Goal: Complete application form

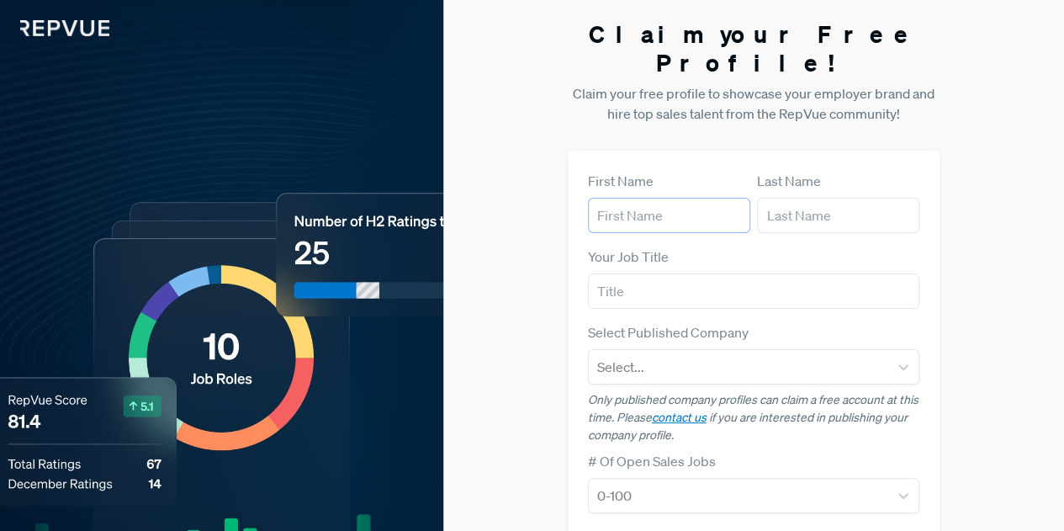
click at [635, 198] on input "text" at bounding box center [669, 215] width 162 height 35
type input "[PERSON_NAME]"
type input "a"
type input "Founder"
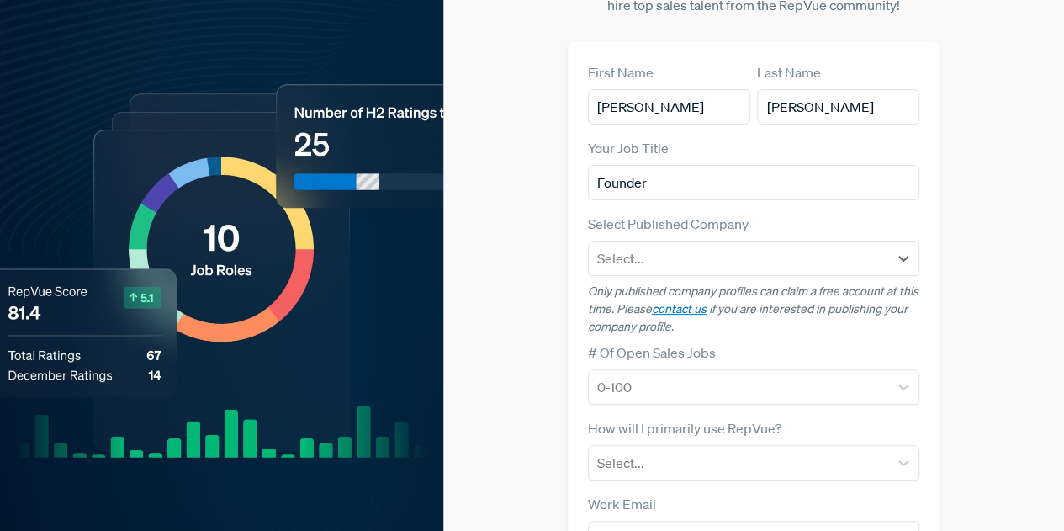
scroll to position [111, 0]
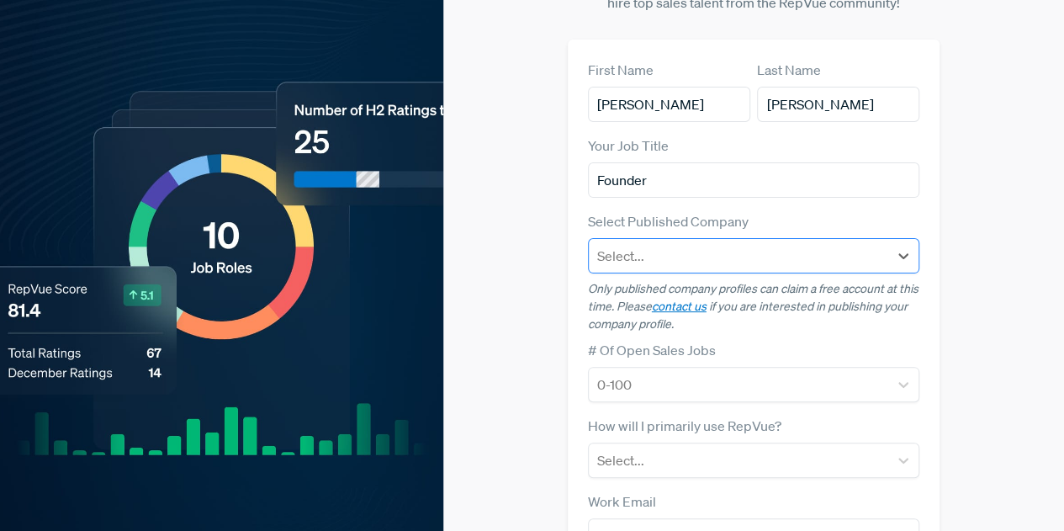
click at [636, 244] on div at bounding box center [739, 256] width 284 height 24
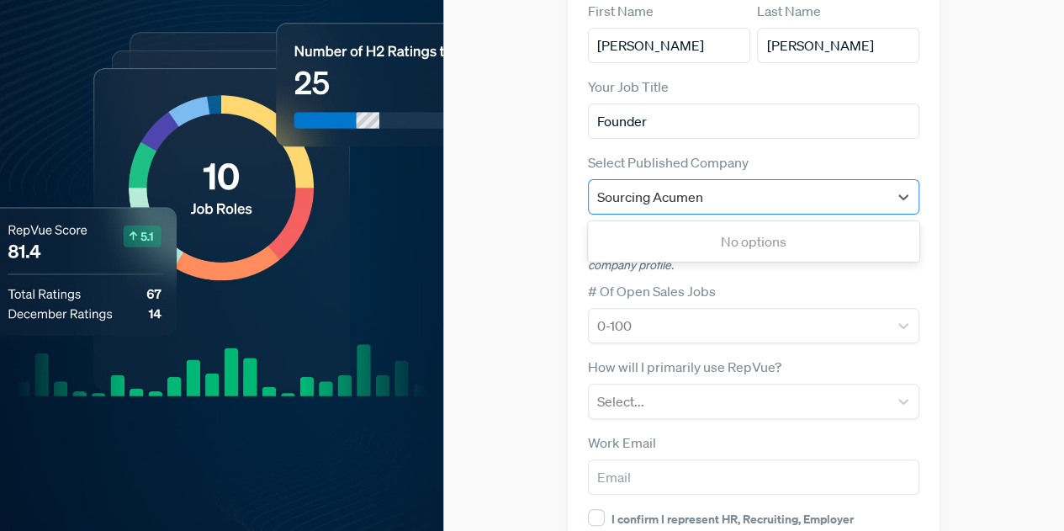
scroll to position [176, 0]
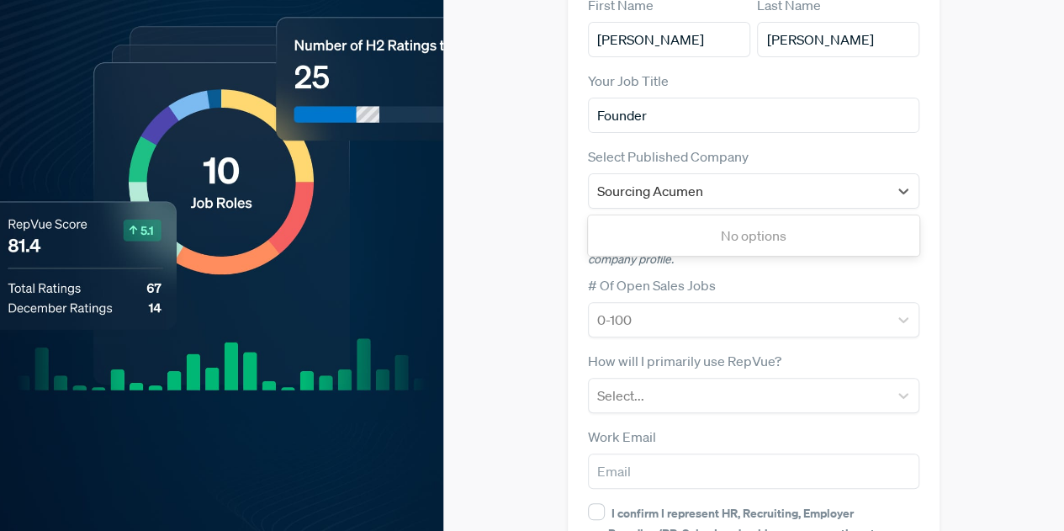
type input "Sourcing Acumen"
click at [550, 170] on div "Claim your Free Profile! Claim your free profile to showcase your employer bran…" at bounding box center [753, 266] width 621 height 884
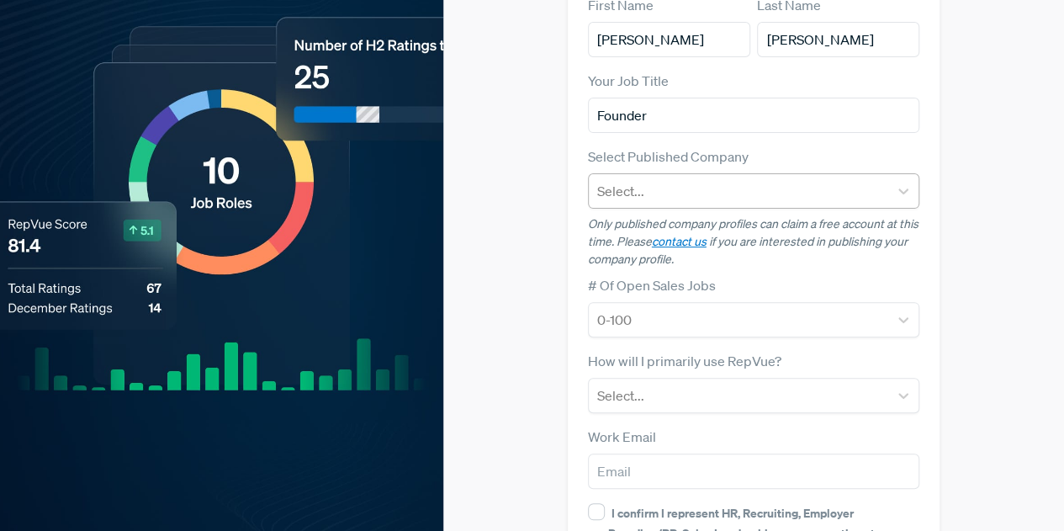
click at [643, 179] on div at bounding box center [739, 191] width 284 height 24
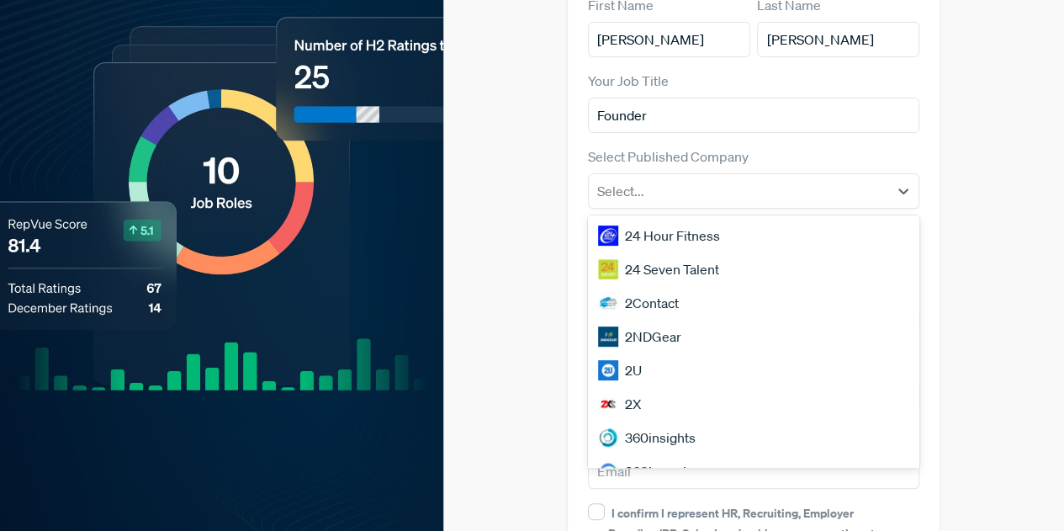
scroll to position [1437, 0]
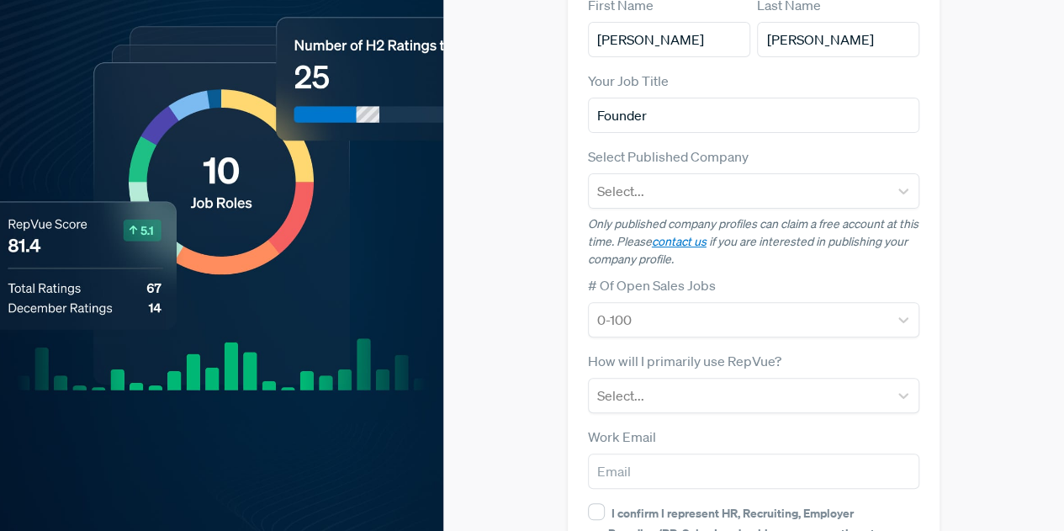
click at [512, 284] on div "Claim your Free Profile! Claim your free profile to showcase your employer bran…" at bounding box center [753, 266] width 621 height 884
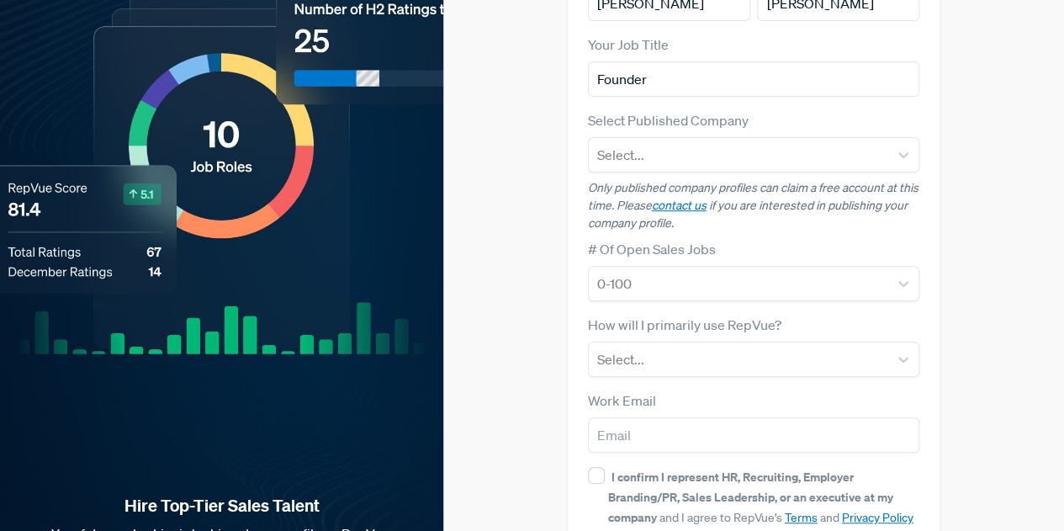
scroll to position [223, 0]
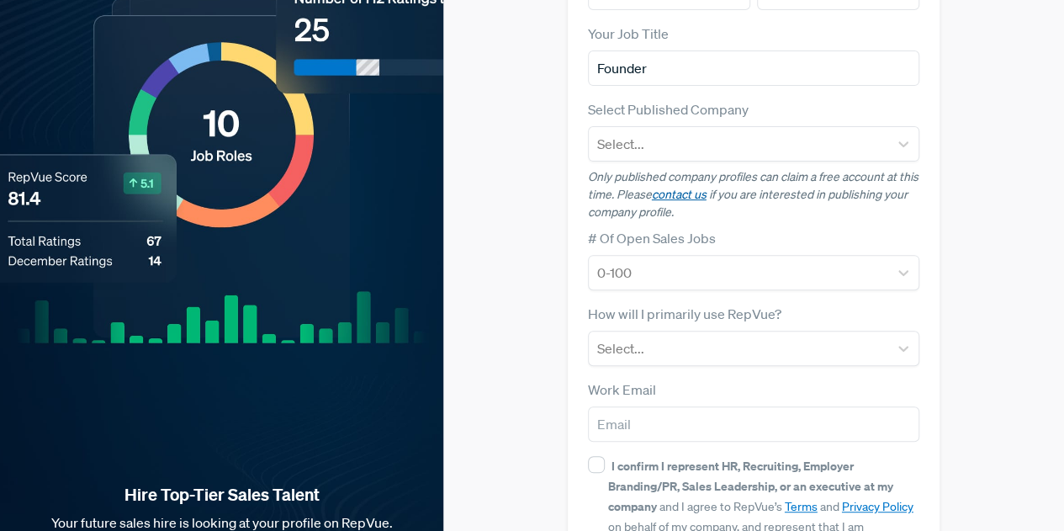
click at [677, 187] on link "contact us" at bounding box center [679, 194] width 55 height 15
click at [692, 187] on link "contact us" at bounding box center [679, 194] width 55 height 15
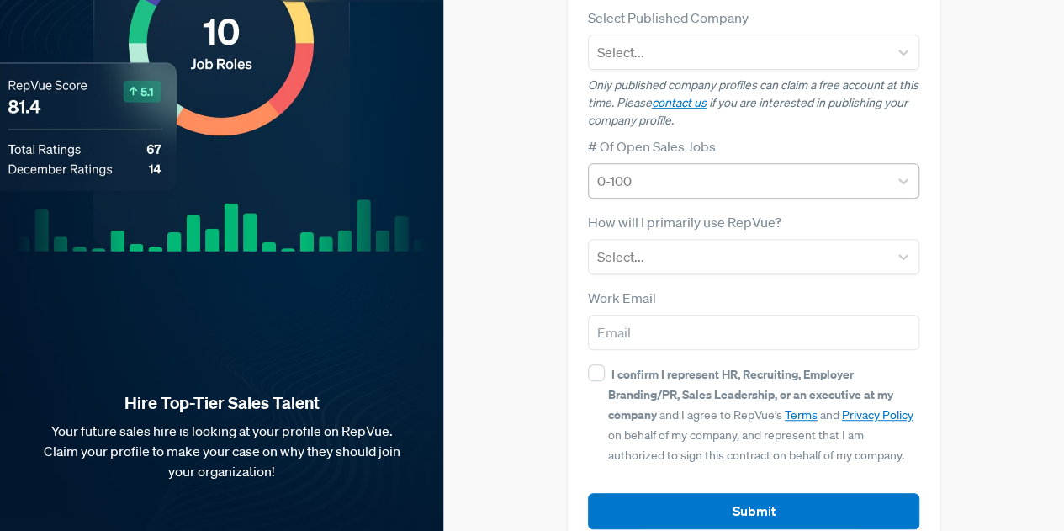
scroll to position [320, 0]
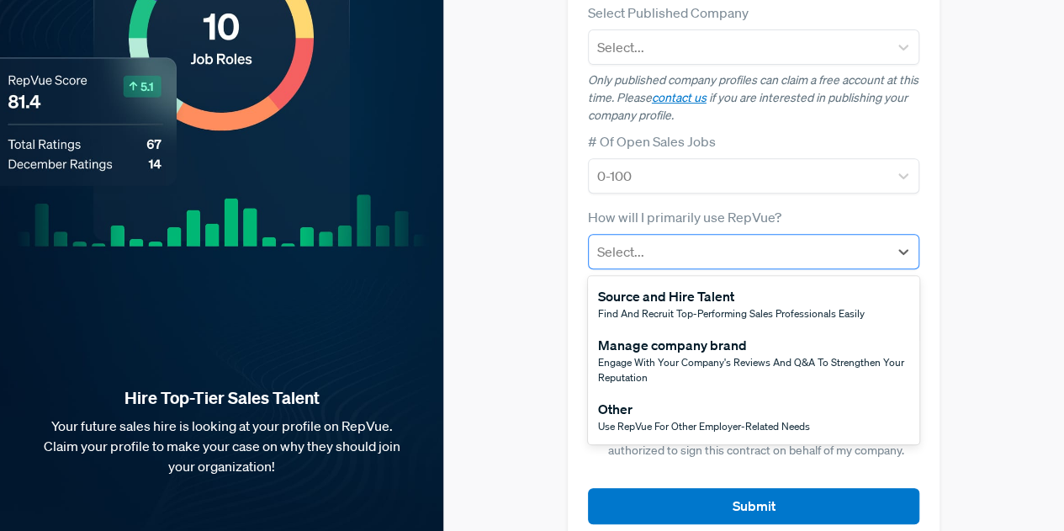
click at [680, 240] on div at bounding box center [739, 252] width 284 height 24
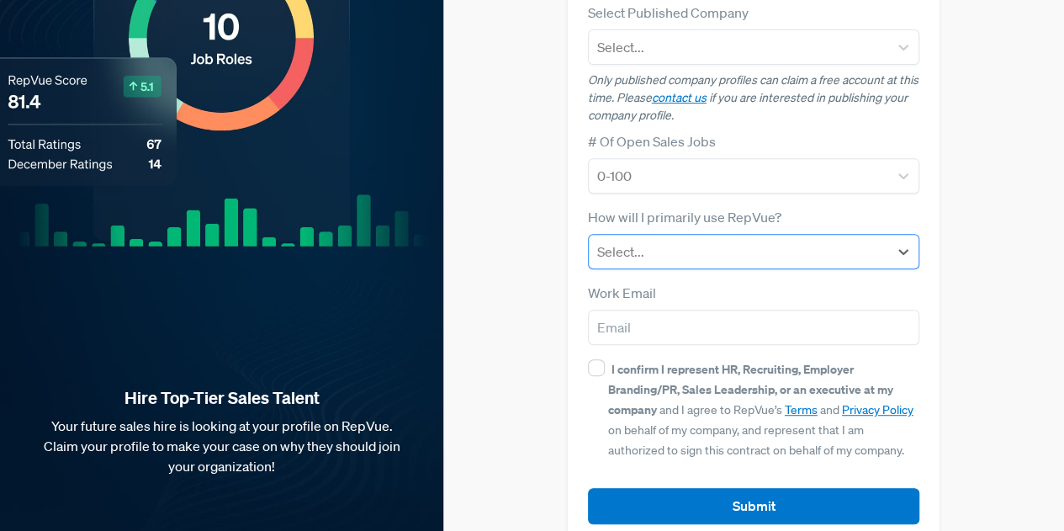
click at [589, 236] on div "Select..." at bounding box center [739, 251] width 300 height 30
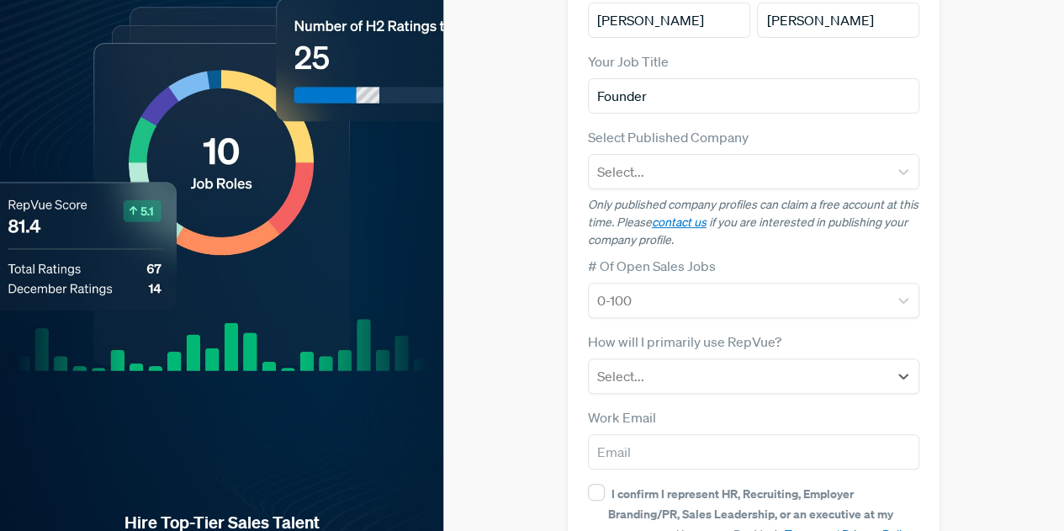
scroll to position [200, 0]
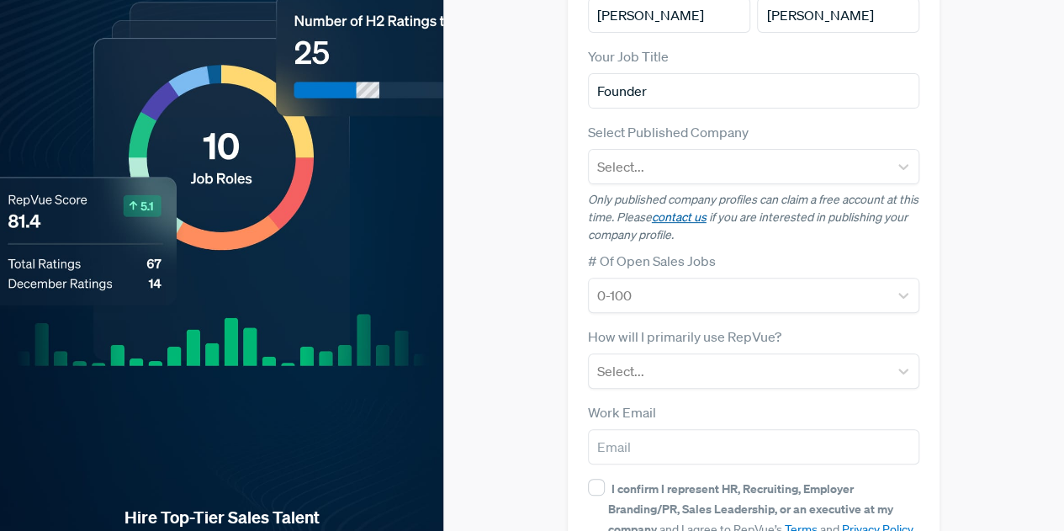
click at [668, 210] on link "contact us" at bounding box center [679, 217] width 55 height 15
